Goal: Transaction & Acquisition: Purchase product/service

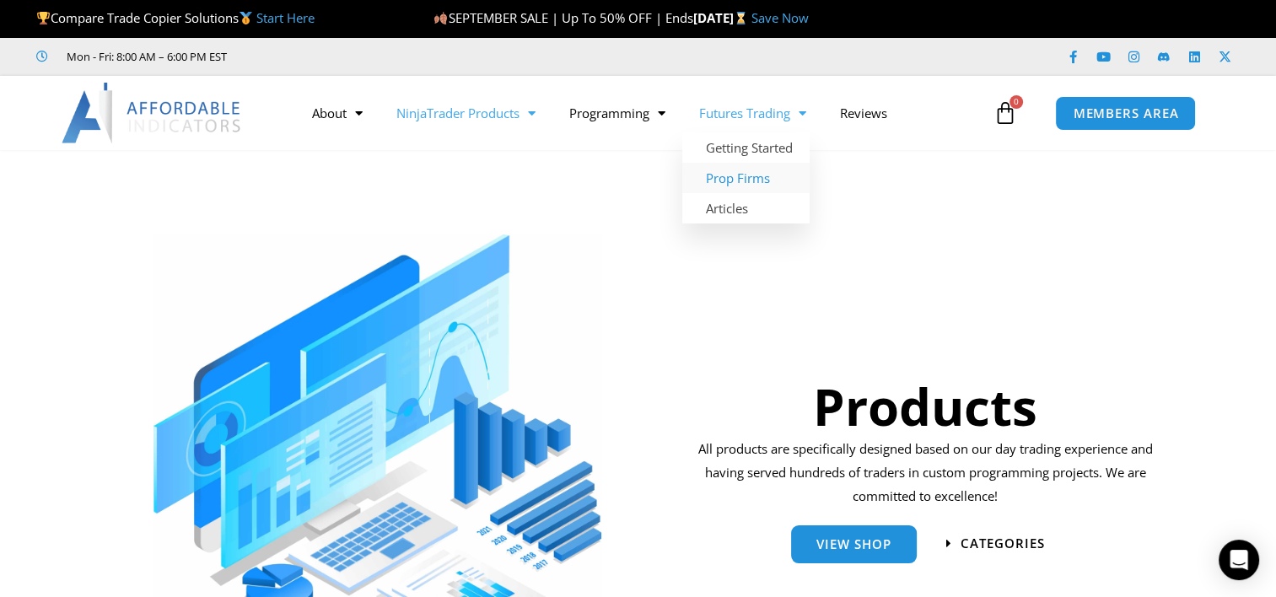
click at [776, 174] on link "Prop Firms" at bounding box center [745, 178] width 127 height 30
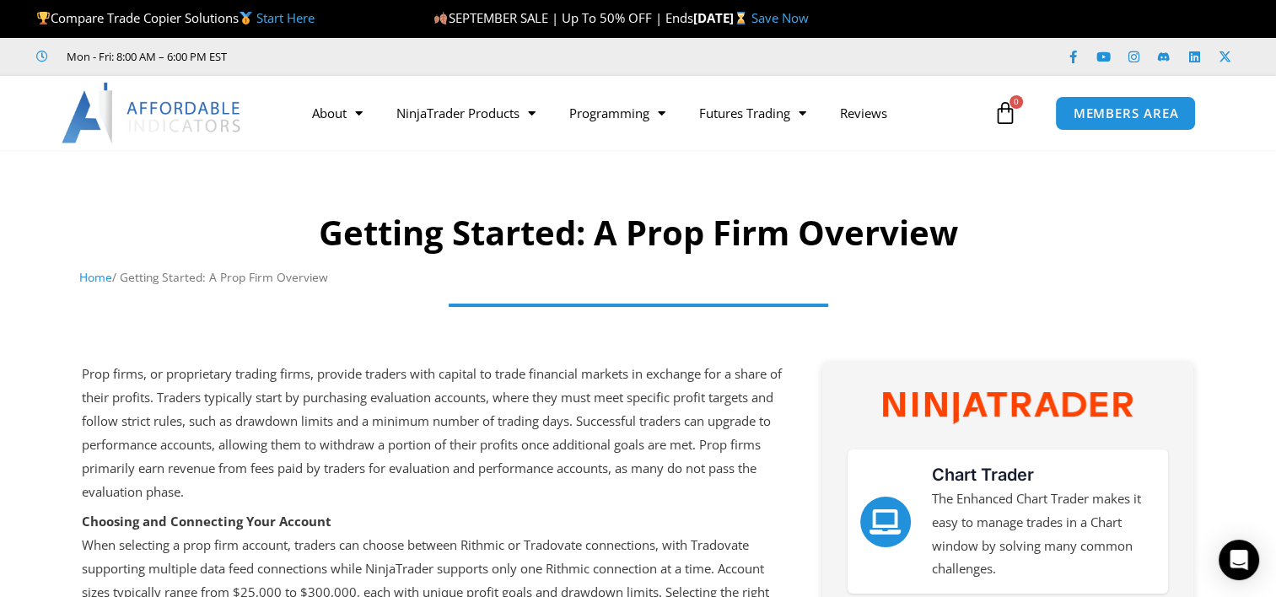
click at [1008, 114] on icon at bounding box center [1005, 113] width 24 height 24
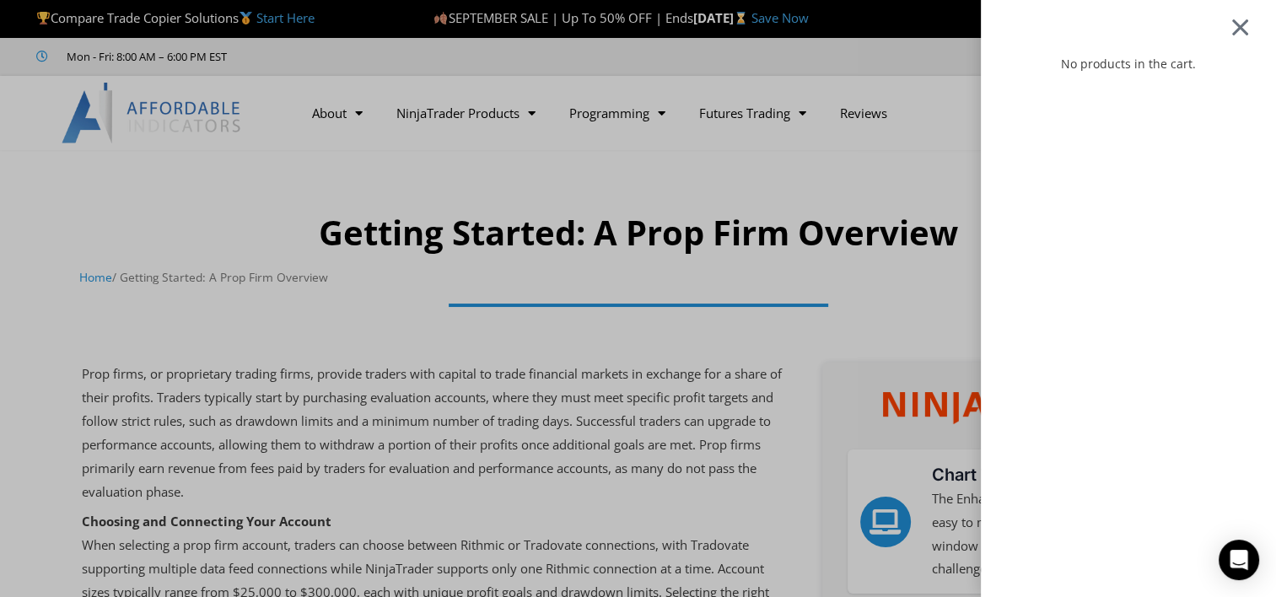
click at [1250, 23] on div at bounding box center [1239, 26] width 21 height 19
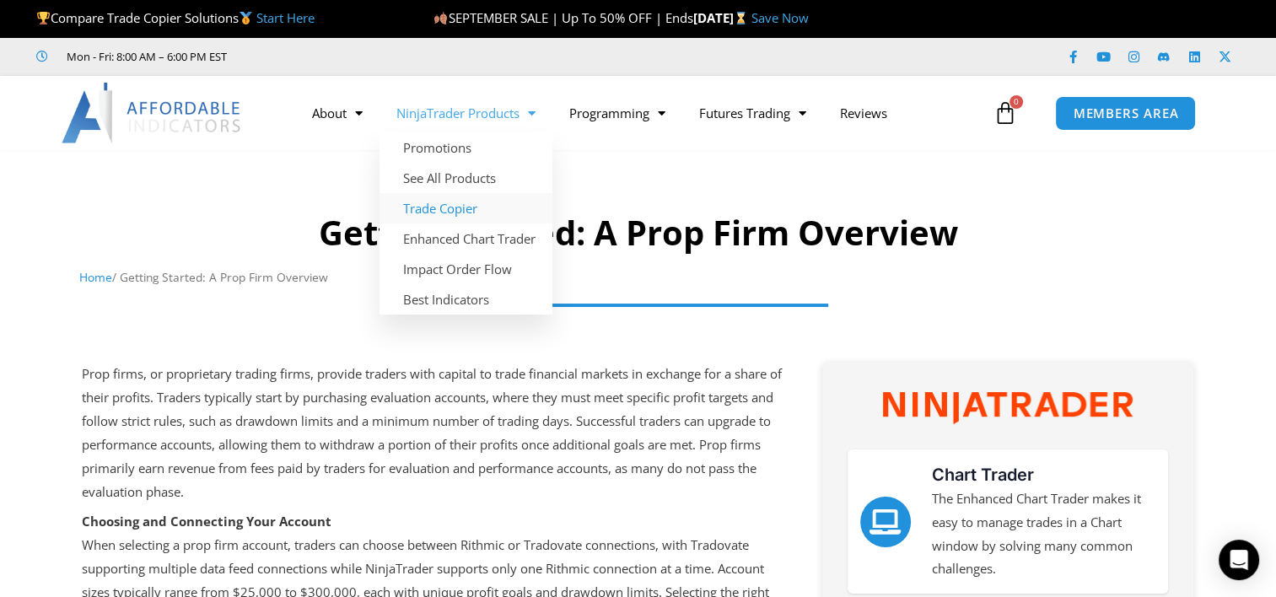
click at [464, 207] on link "Trade Copier" at bounding box center [465, 208] width 173 height 30
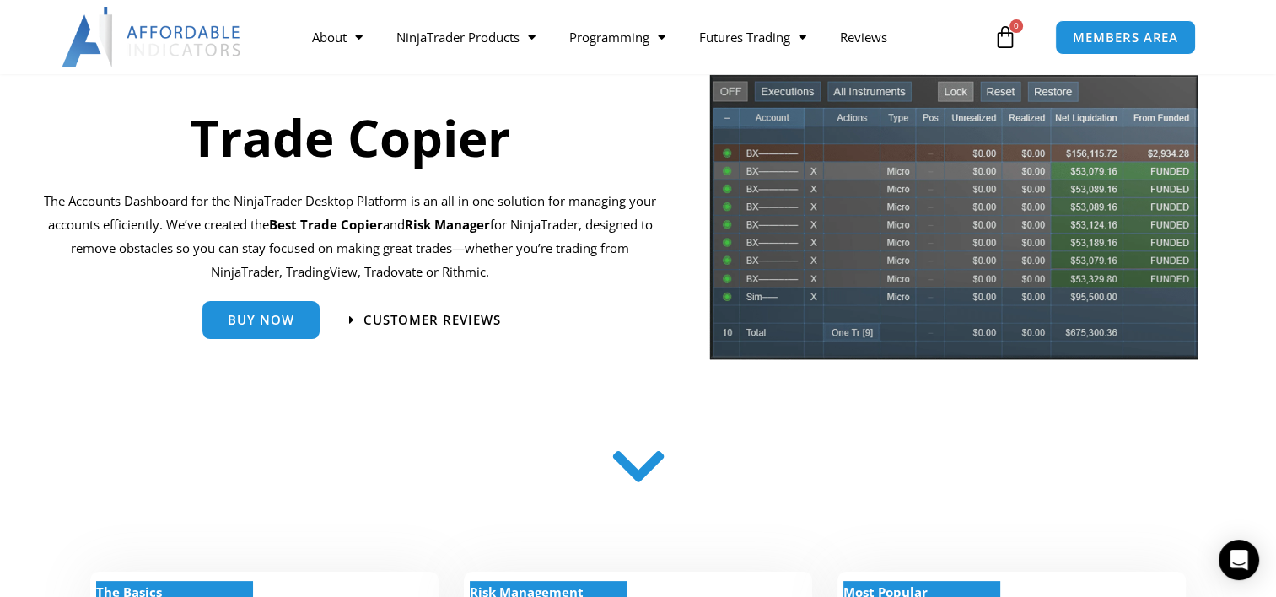
scroll to position [84, 0]
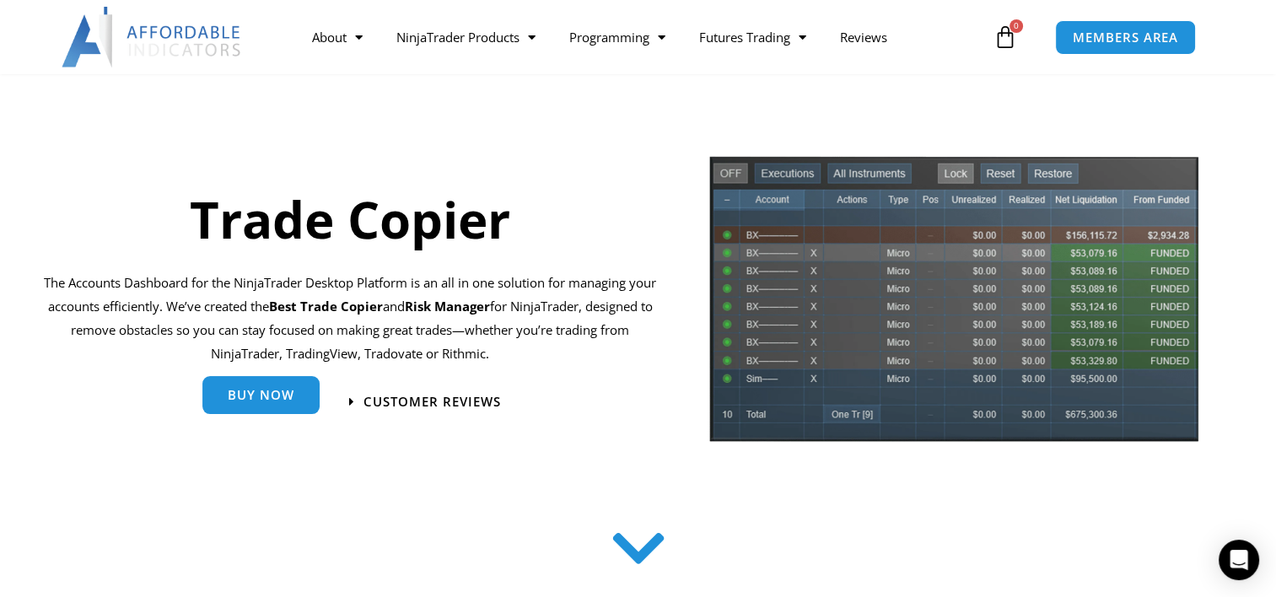
click at [261, 403] on link "Buy Now" at bounding box center [260, 395] width 117 height 38
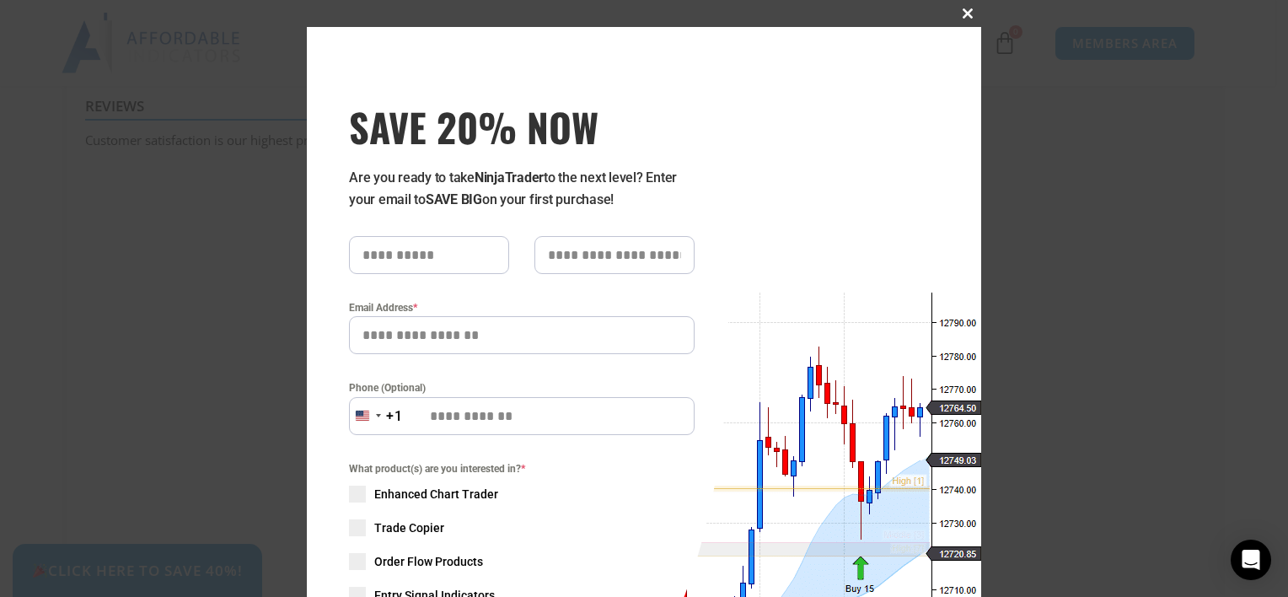
click at [956, 13] on span at bounding box center [968, 13] width 27 height 10
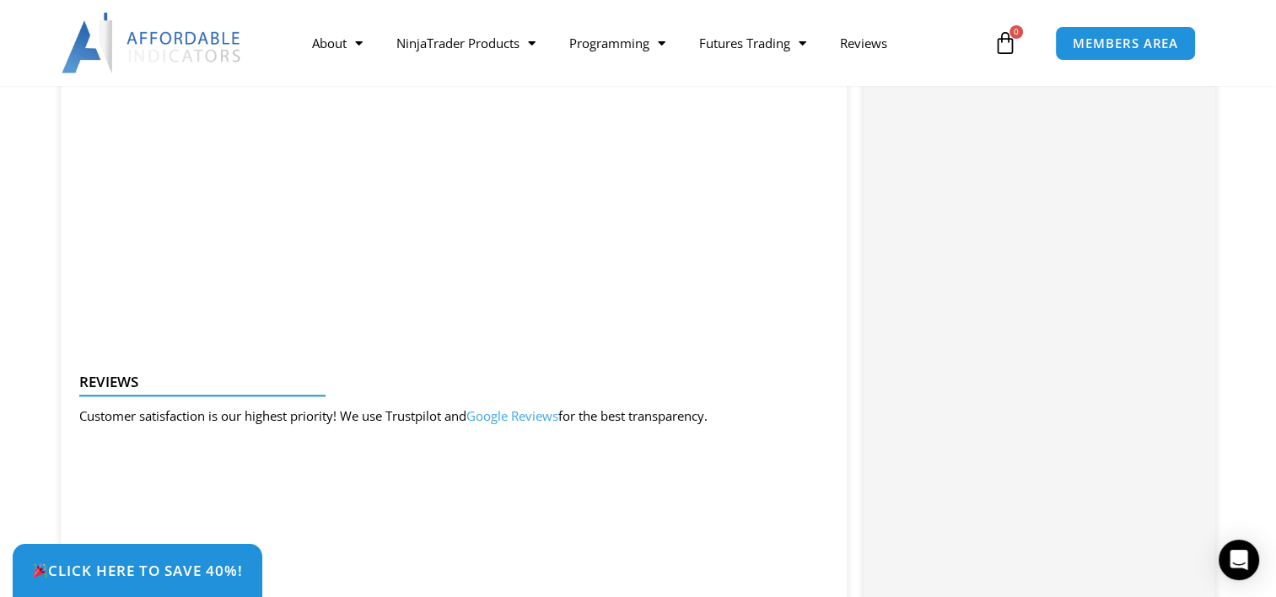
scroll to position [1855, 0]
